Goal: Book appointment/travel/reservation

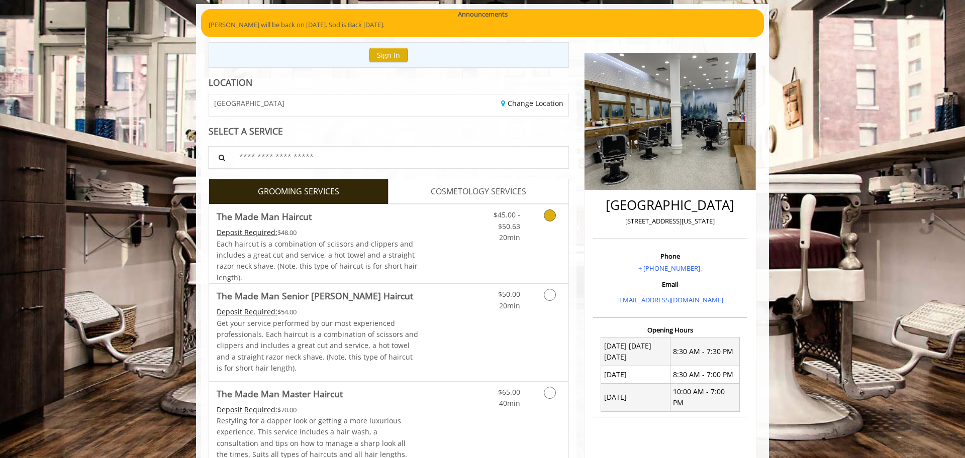
scroll to position [93, 0]
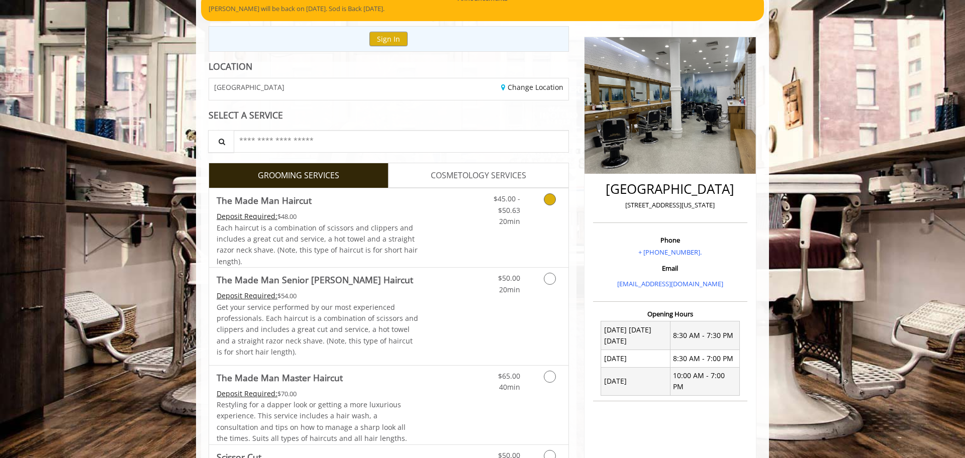
click at [546, 196] on icon "Grooming services" at bounding box center [550, 199] width 12 height 12
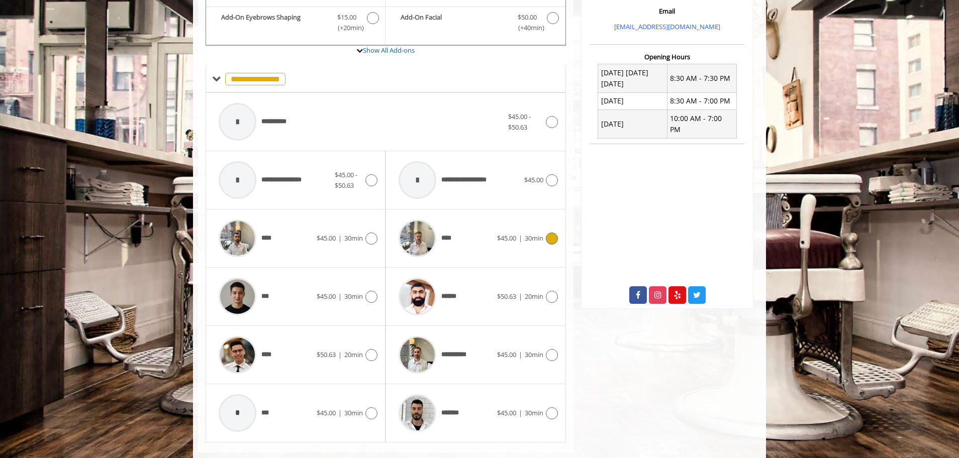
scroll to position [370, 0]
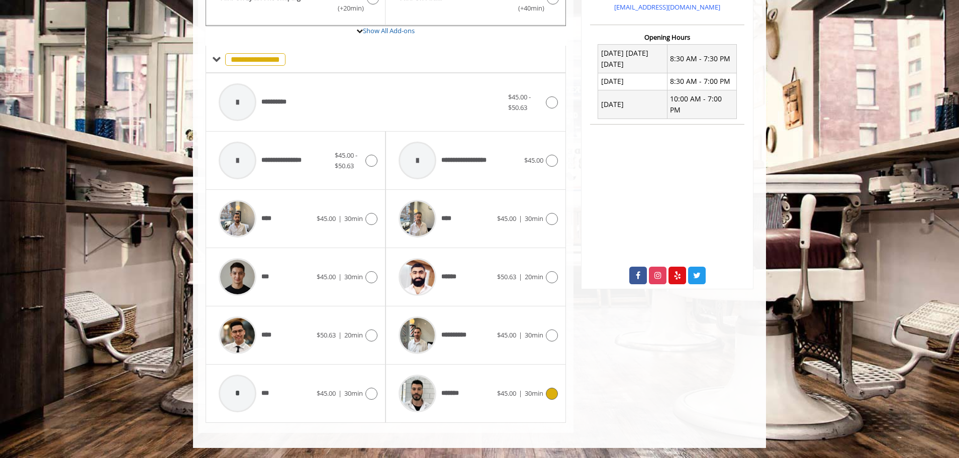
click at [551, 389] on icon at bounding box center [552, 394] width 12 height 12
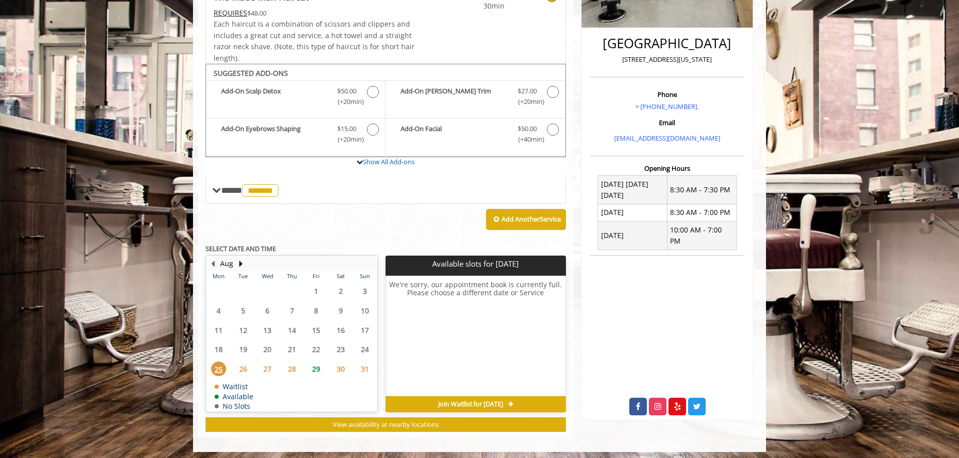
scroll to position [243, 0]
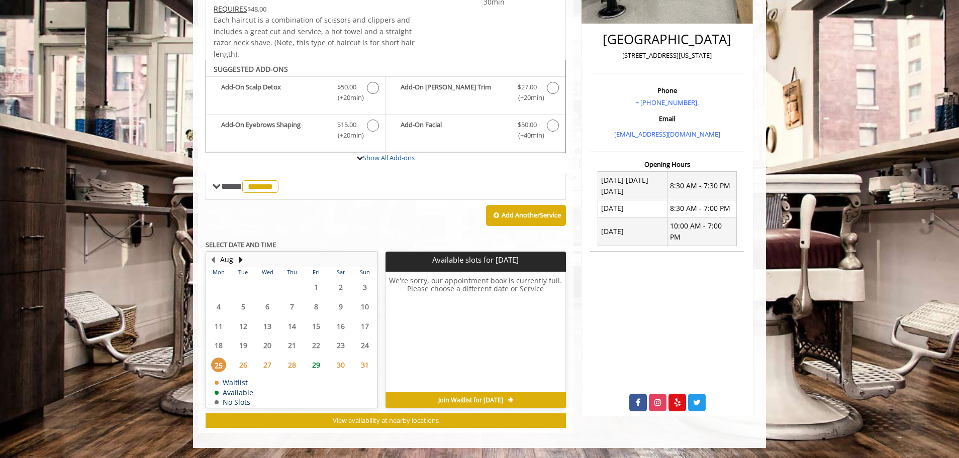
click at [246, 364] on span "26" at bounding box center [243, 365] width 15 height 15
click at [258, 364] on div "27" at bounding box center [267, 365] width 20 height 15
click at [247, 364] on span "26" at bounding box center [243, 365] width 15 height 15
click at [270, 371] on span "27" at bounding box center [267, 365] width 15 height 15
click at [243, 364] on span "26" at bounding box center [243, 365] width 15 height 15
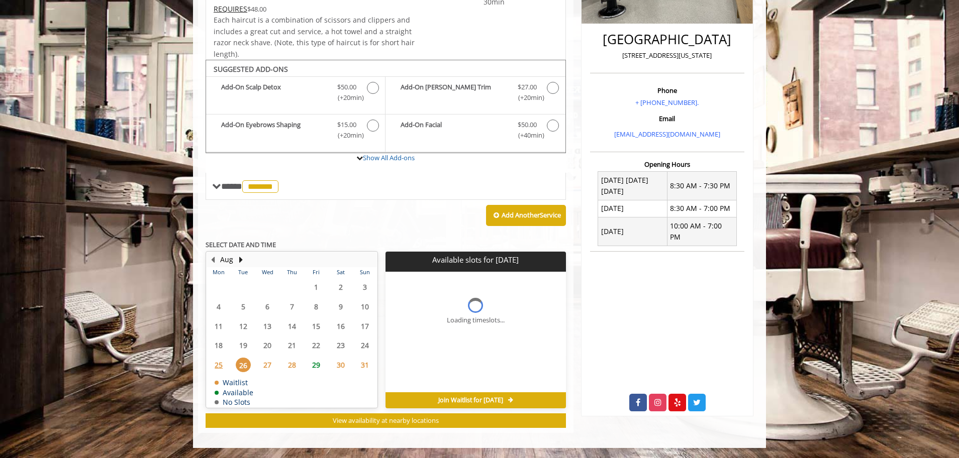
click at [218, 364] on span "25" at bounding box center [218, 365] width 15 height 15
click at [242, 366] on span "26" at bounding box center [243, 365] width 15 height 15
click at [503, 397] on span "Join Waitlist for [DATE]" at bounding box center [470, 400] width 65 height 8
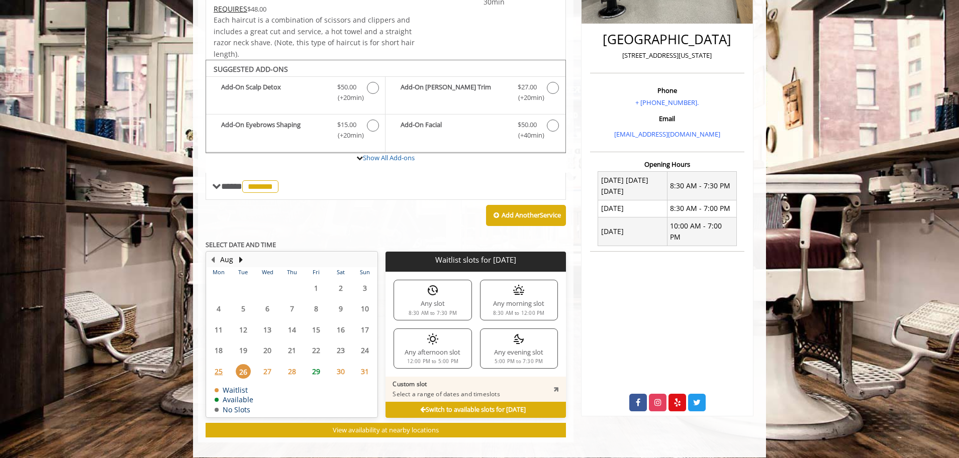
click at [430, 293] on img at bounding box center [433, 290] width 12 height 12
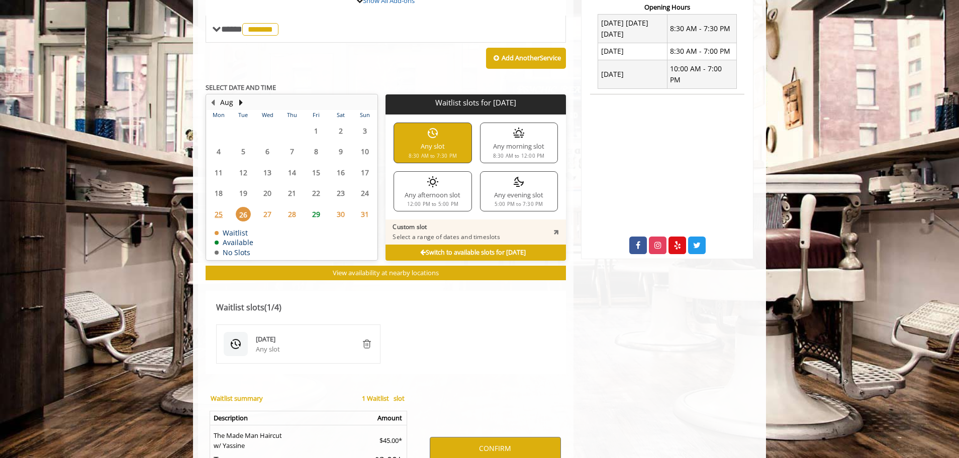
scroll to position [489, 0]
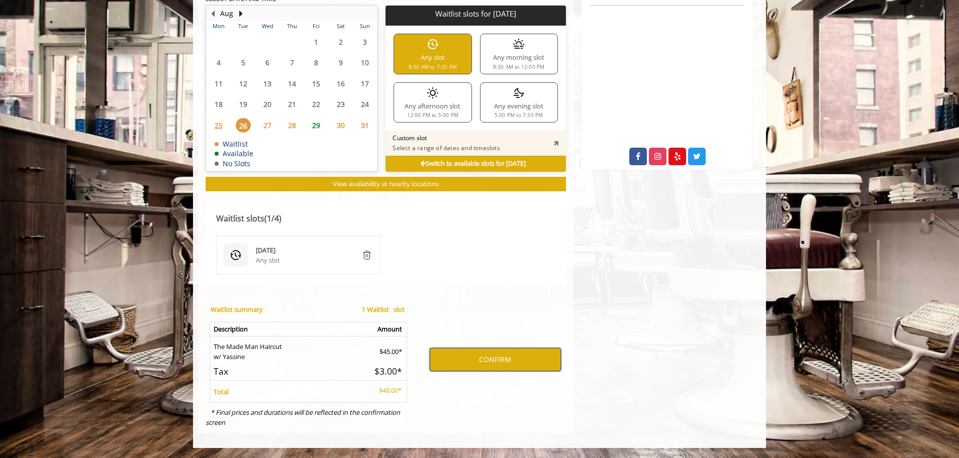
click at [467, 352] on button "CONFIRM" at bounding box center [495, 359] width 131 height 23
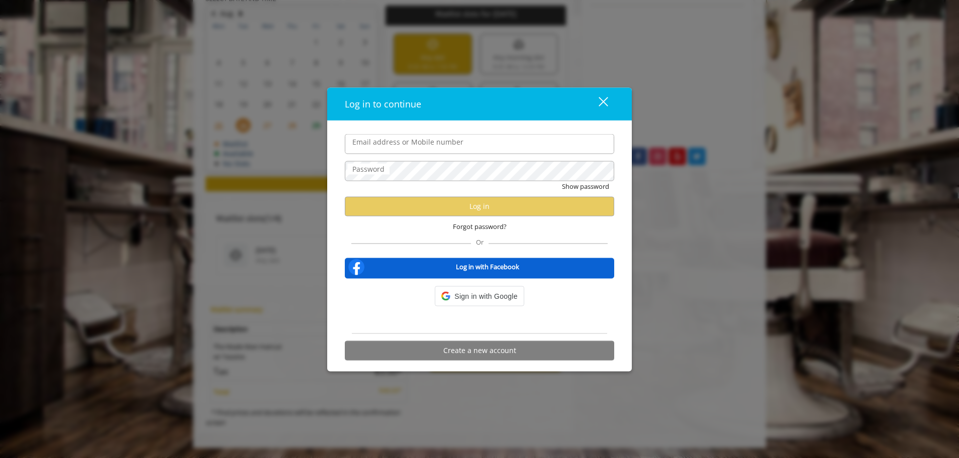
type input "**********"
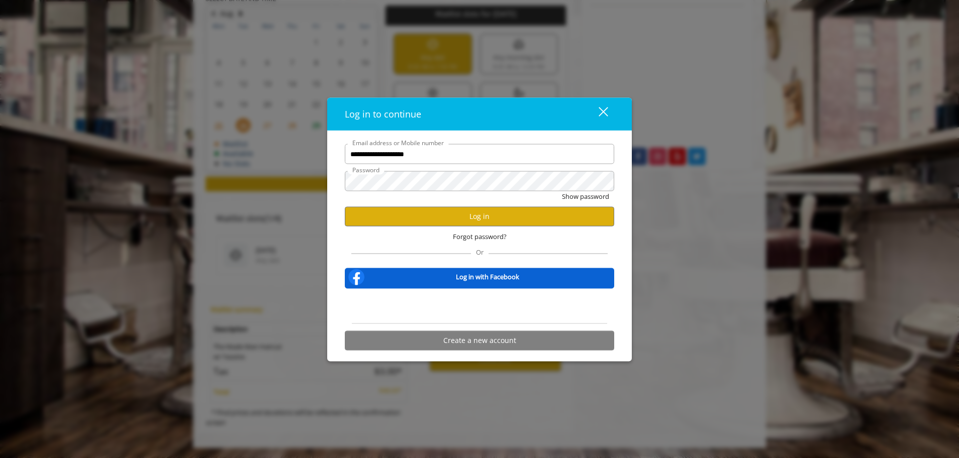
scroll to position [0, 0]
click at [450, 219] on button "Log in" at bounding box center [479, 217] width 269 height 20
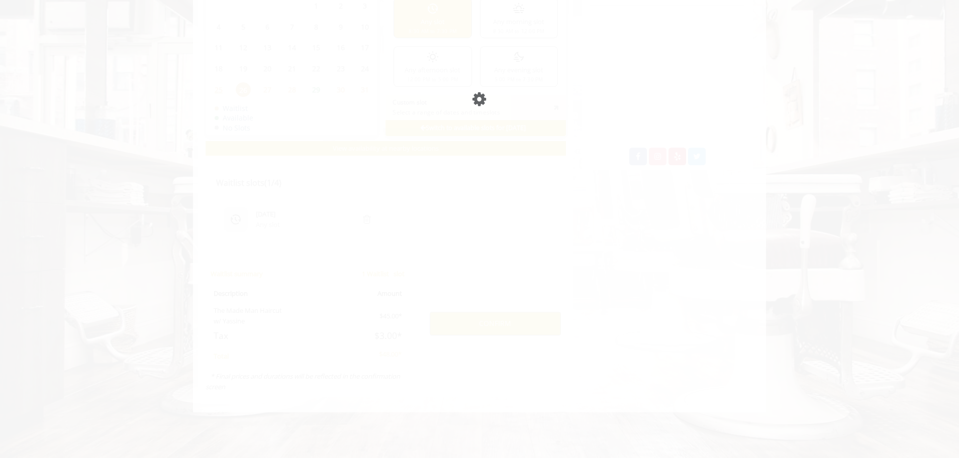
scroll to position [454, 0]
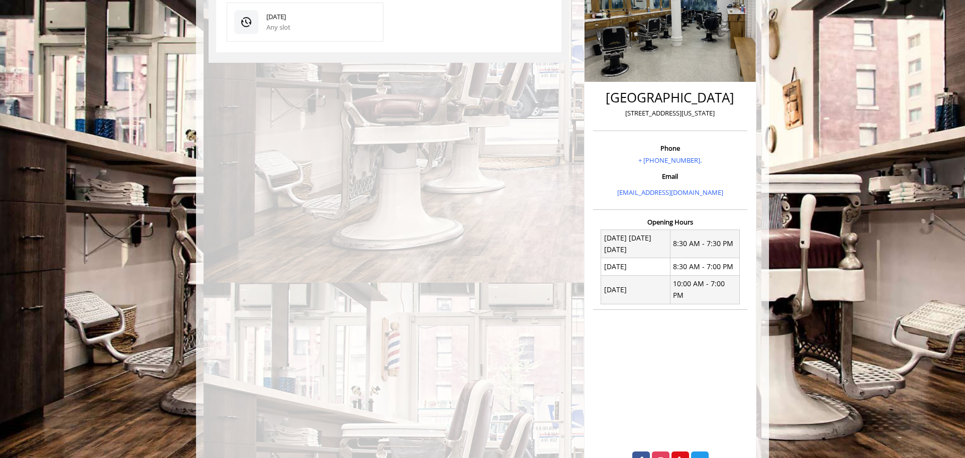
scroll to position [183, 0]
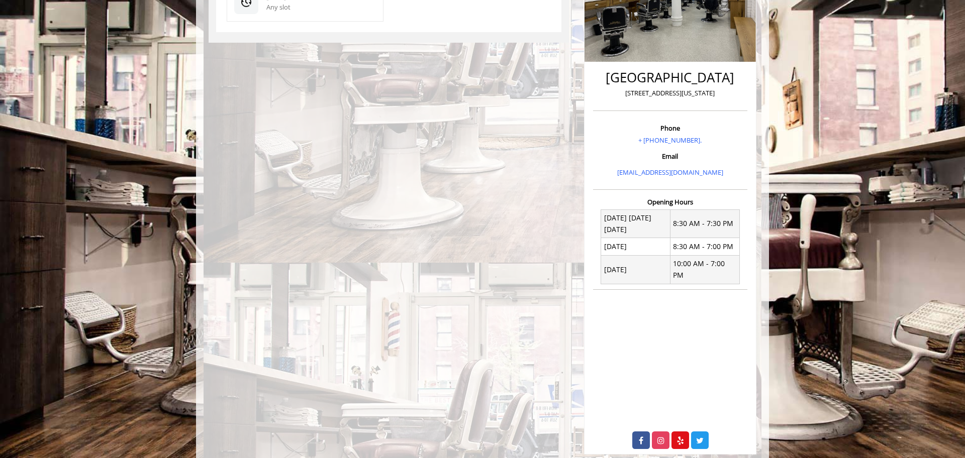
click at [441, 243] on div "WAITLIST DETAILS The Made Man Haircut w/ Yassine Waitlist slots [DATE] Any slot" at bounding box center [388, 178] width 375 height 551
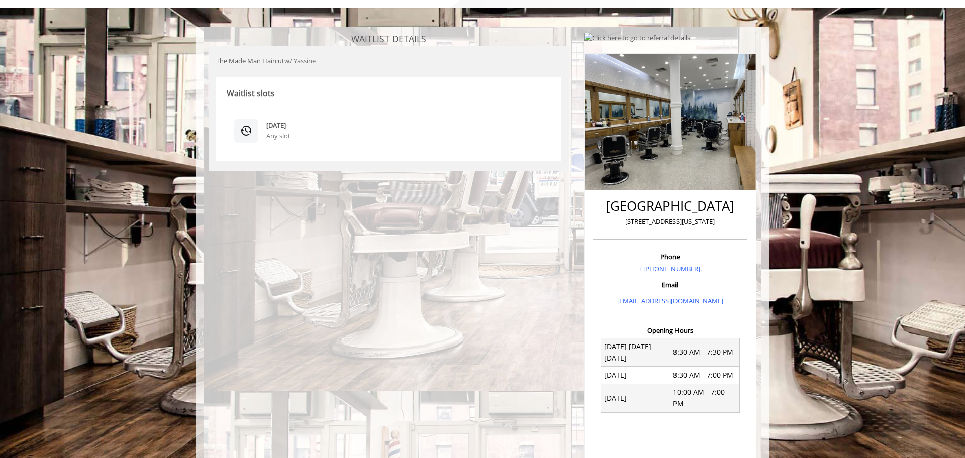
scroll to position [57, 0]
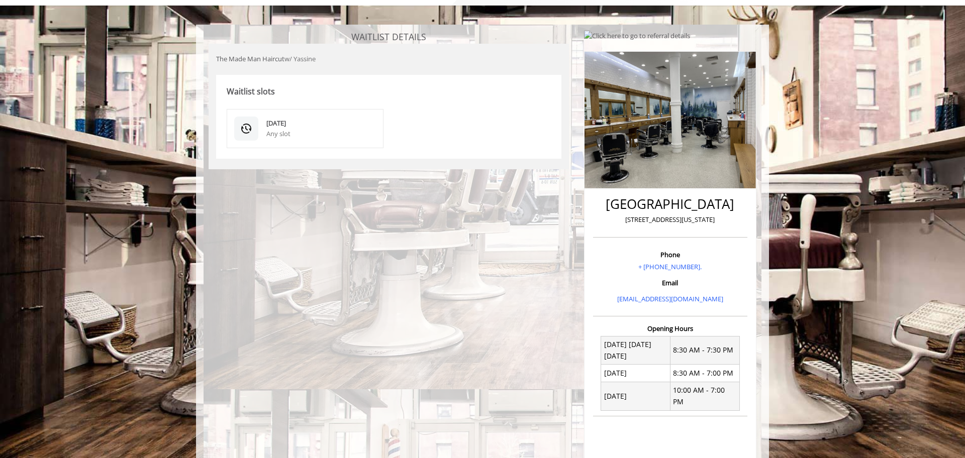
drag, startPoint x: 291, startPoint y: 143, endPoint x: 247, endPoint y: 126, distance: 47.4
click at [289, 142] on div "[DATE] Any slot" at bounding box center [305, 128] width 157 height 39
click at [247, 126] on img at bounding box center [246, 129] width 12 height 12
click at [265, 54] on span "The Made Man Haircut" at bounding box center [250, 58] width 68 height 9
